Goal: Task Accomplishment & Management: Manage account settings

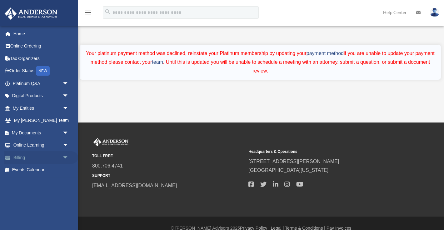
click at [20, 158] on link "Billing arrow_drop_down" at bounding box center [41, 157] width 74 height 13
click at [327, 55] on link "payment method" at bounding box center [325, 53] width 37 height 5
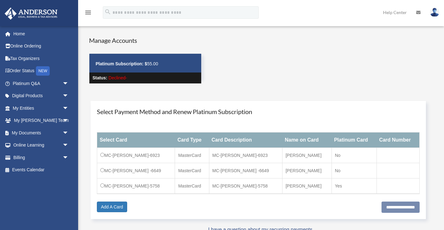
click at [132, 170] on td "MC-[PERSON_NAME] -6649" at bounding box center [136, 170] width 78 height 15
click at [102, 172] on td "MC-[PERSON_NAME] -6649" at bounding box center [136, 170] width 78 height 15
click at [382, 212] on input "**********" at bounding box center [401, 207] width 38 height 11
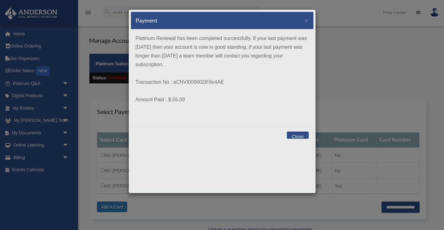
click at [300, 134] on button "Close" at bounding box center [298, 135] width 22 height 7
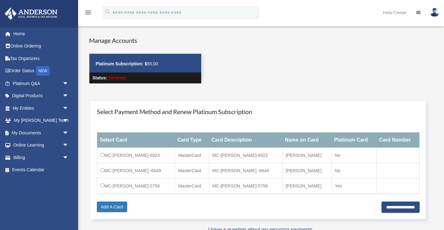
click at [293, 58] on div "Manage Accounts Platinum Subscription: $ 55.00 Status: Declined-" at bounding box center [267, 65] width 366 height 59
